Goal: Navigation & Orientation: Find specific page/section

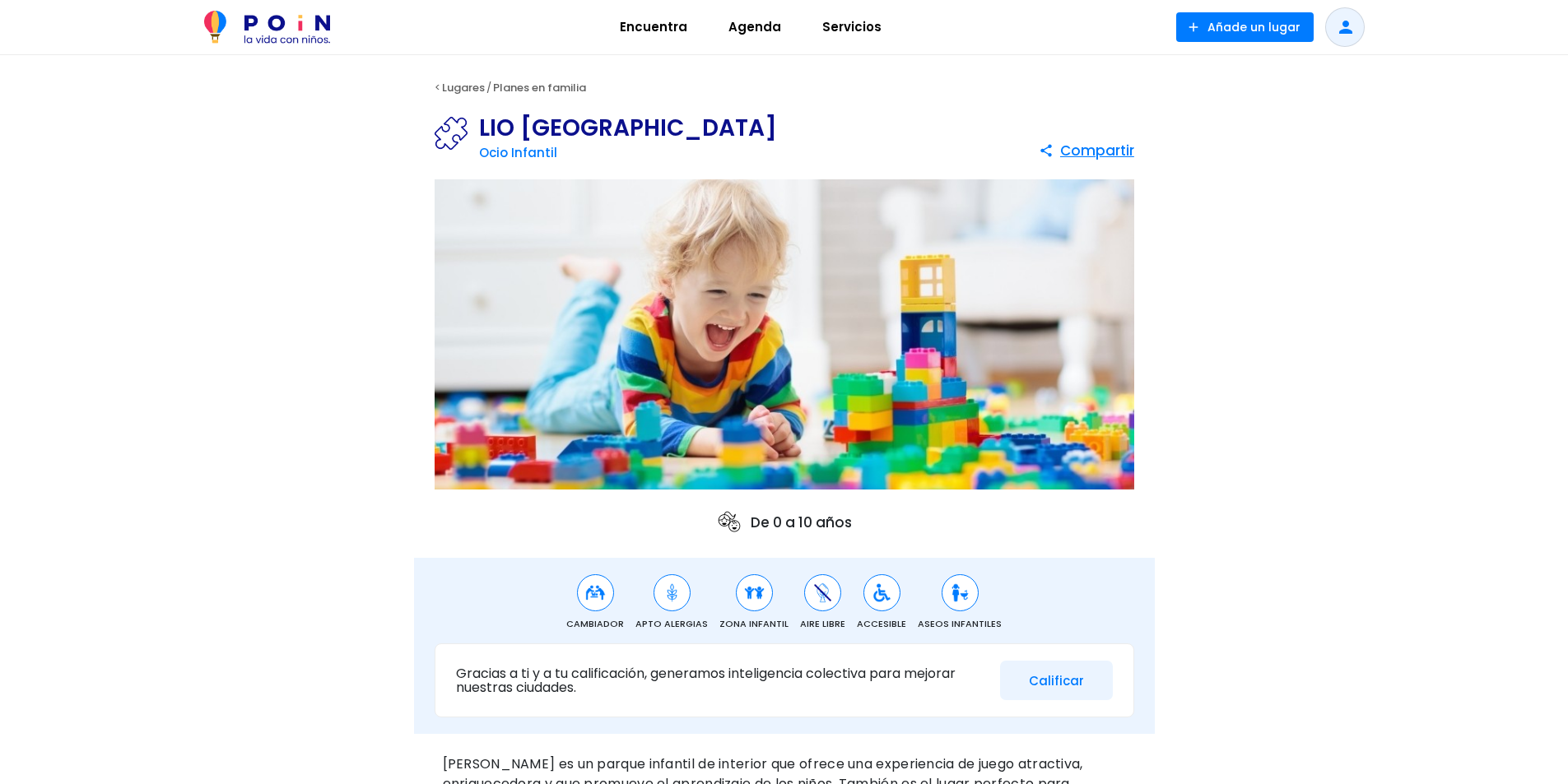
click at [318, 36] on img at bounding box center [267, 27] width 126 height 33
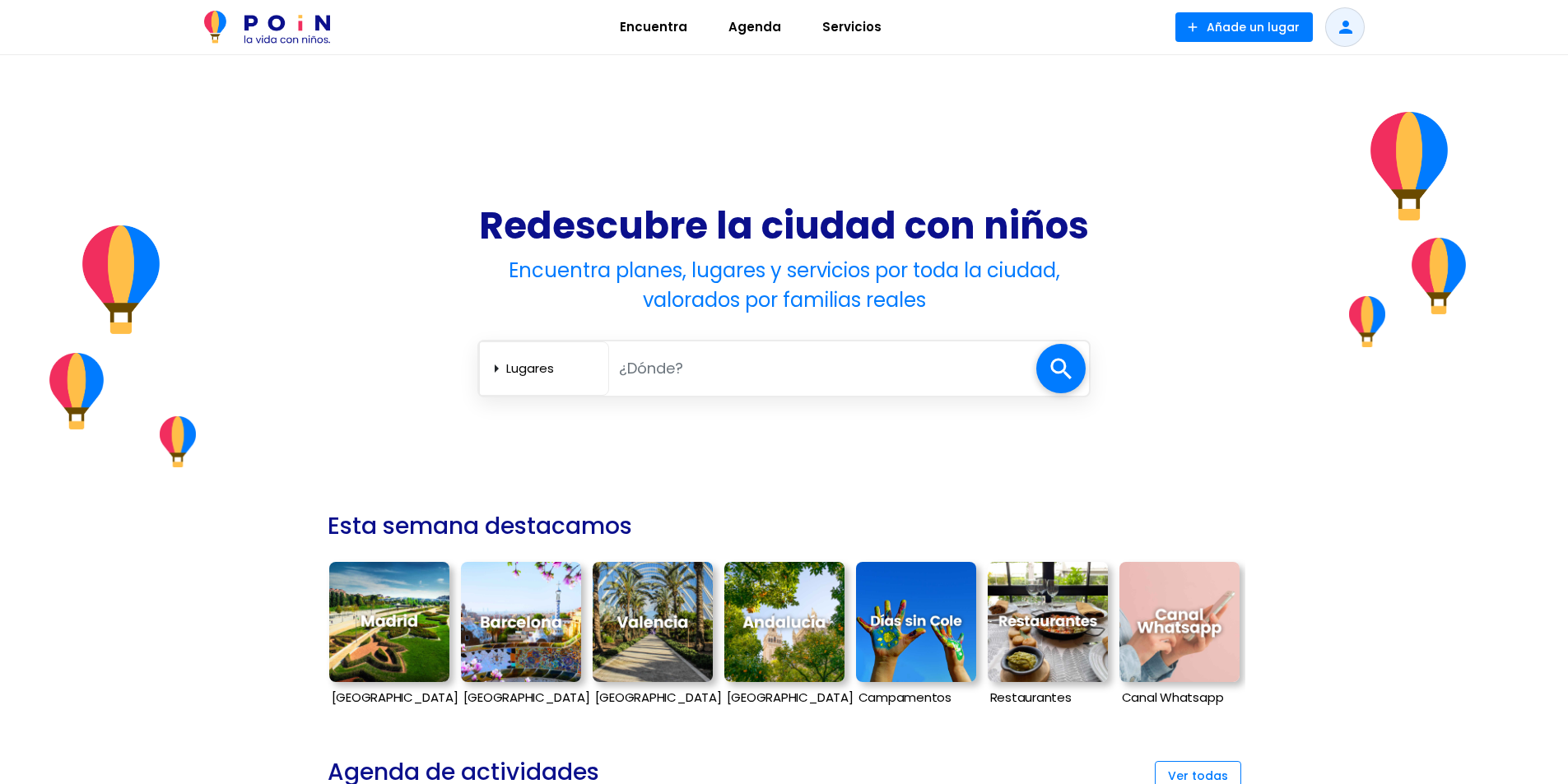
click at [279, 30] on img at bounding box center [267, 27] width 126 height 33
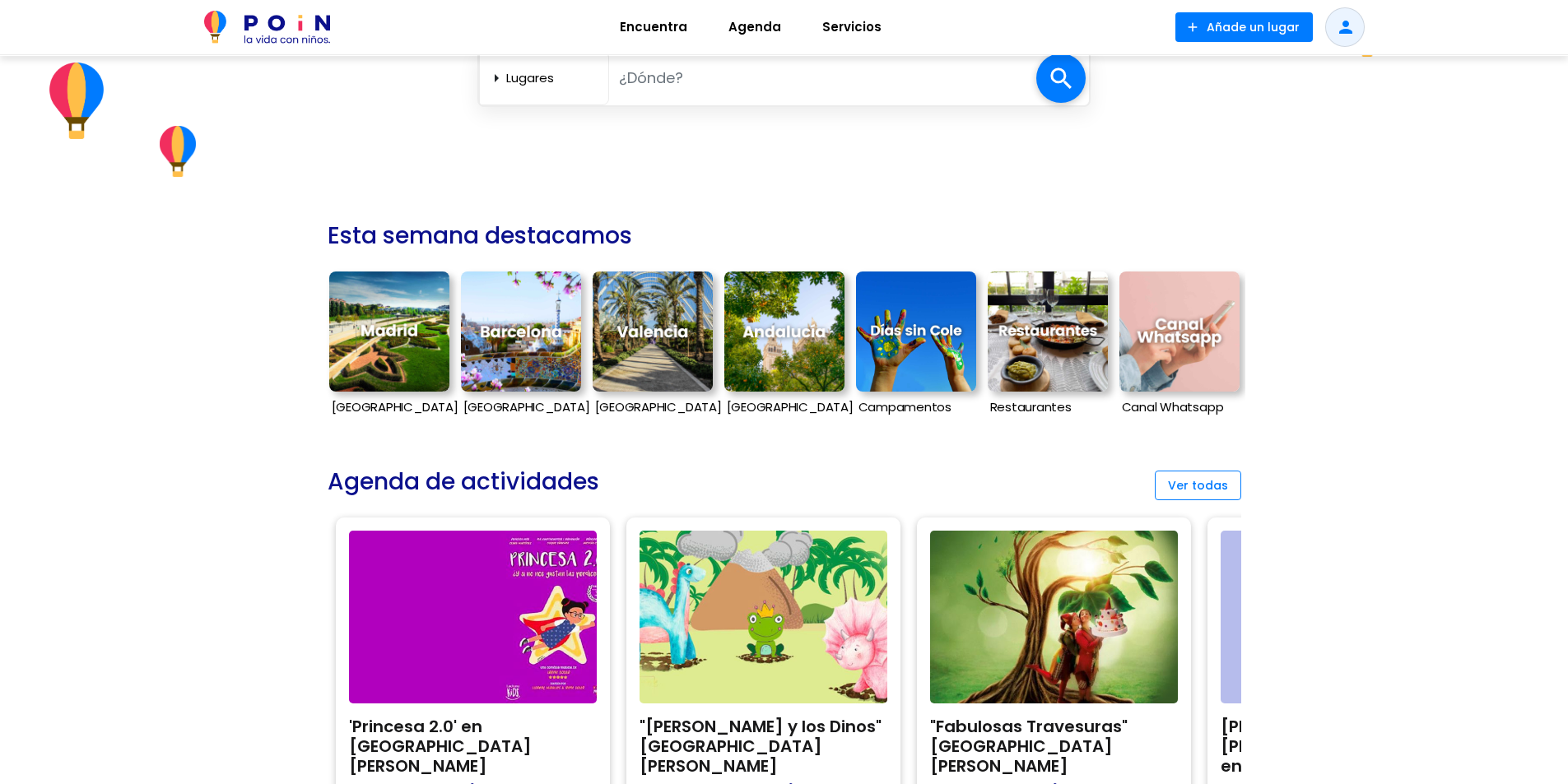
scroll to position [246, 0]
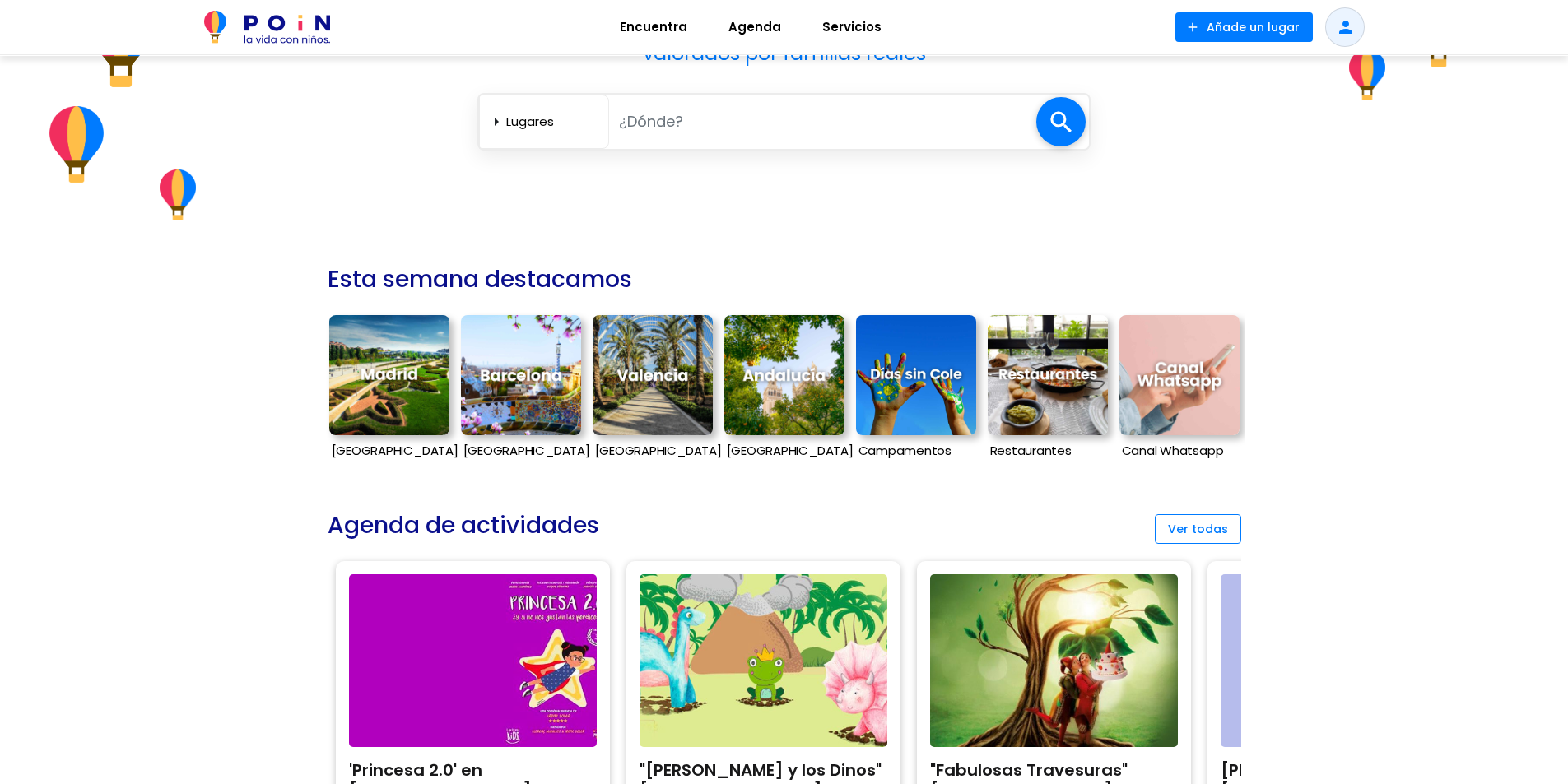
click at [399, 366] on img at bounding box center [389, 374] width 120 height 120
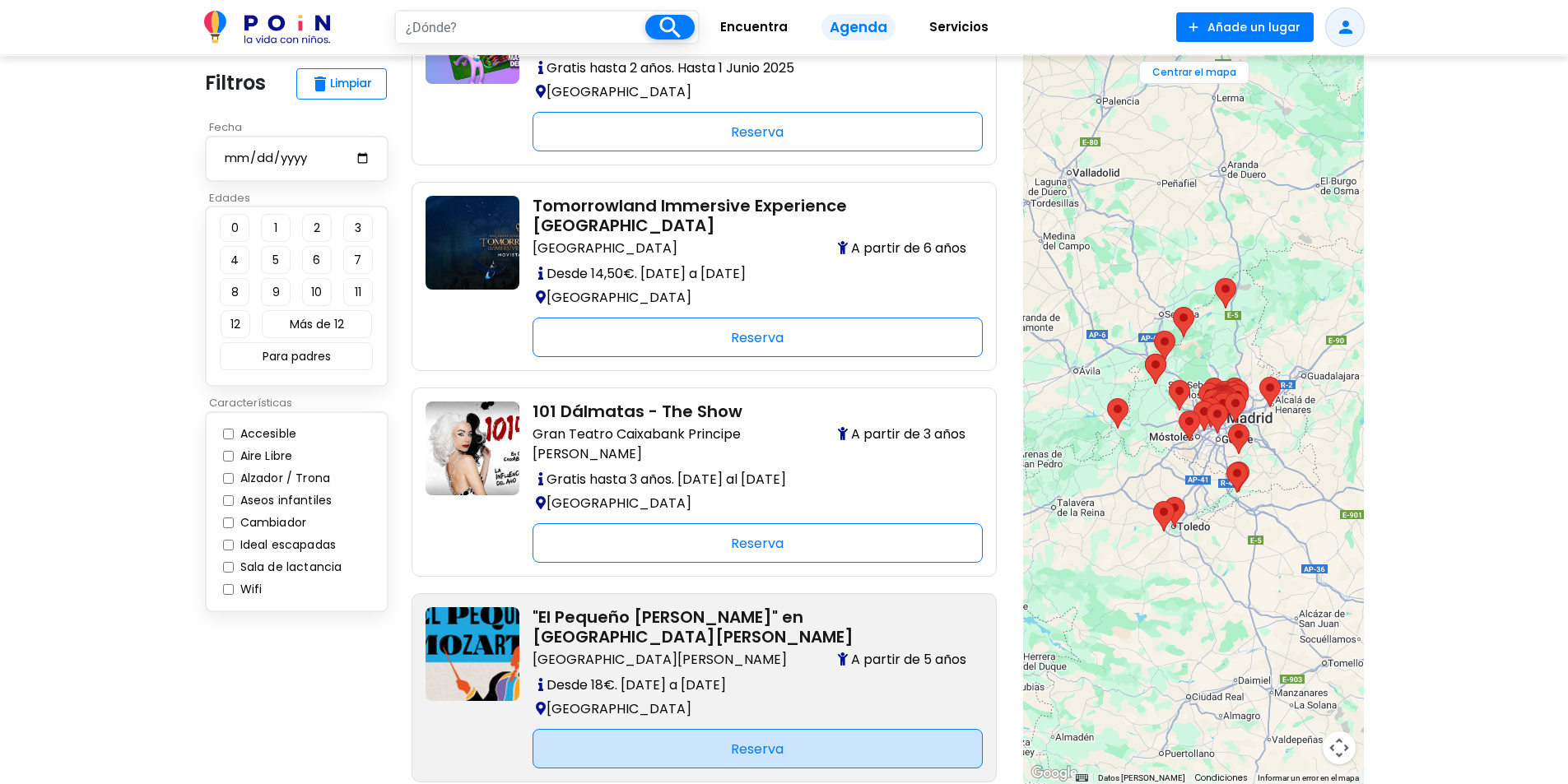
scroll to position [1398, 0]
